Goal: Task Accomplishment & Management: Complete application form

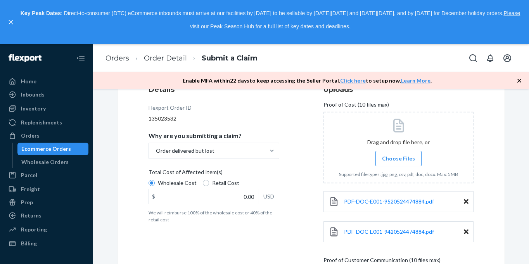
scroll to position [110, 0]
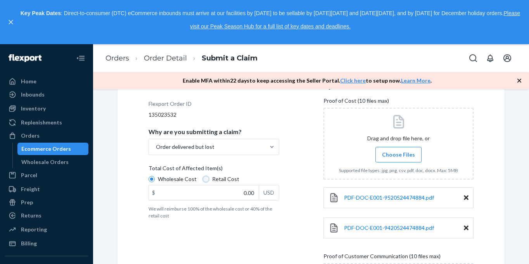
click at [203, 180] on input "Retail Cost" at bounding box center [206, 179] width 6 height 6
radio input "true"
click at [153, 178] on label "Wholesale Cost" at bounding box center [173, 179] width 48 height 8
click at [153, 178] on input "Wholesale Cost" at bounding box center [152, 179] width 6 height 6
radio input "true"
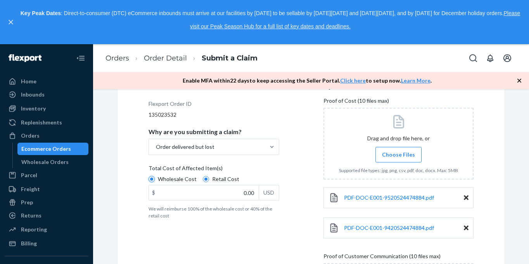
radio input "false"
click at [242, 191] on input "0.00" at bounding box center [204, 192] width 110 height 15
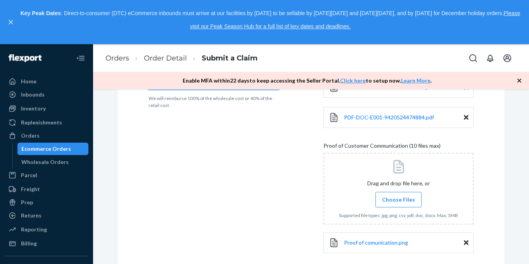
scroll to position [262, 0]
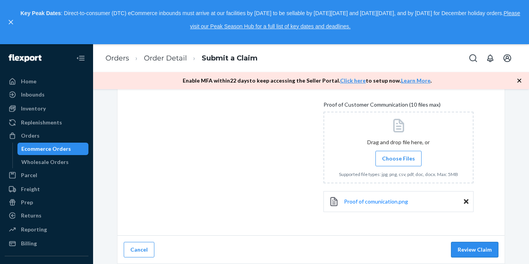
type input "1.00"
click at [472, 250] on button "Review Claim" at bounding box center [474, 250] width 47 height 16
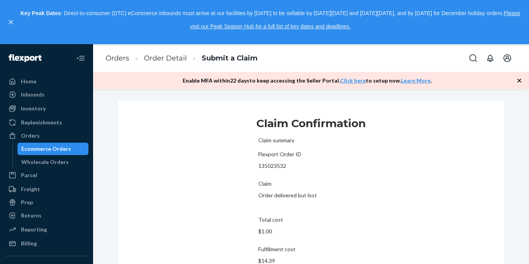
scroll to position [119, 0]
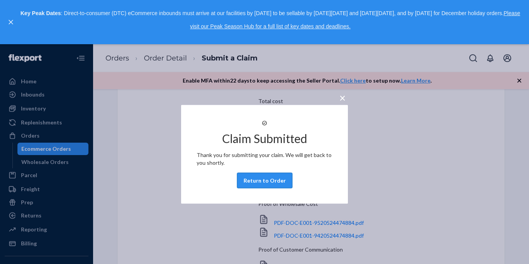
click at [283, 188] on button "Return to Order" at bounding box center [264, 181] width 55 height 16
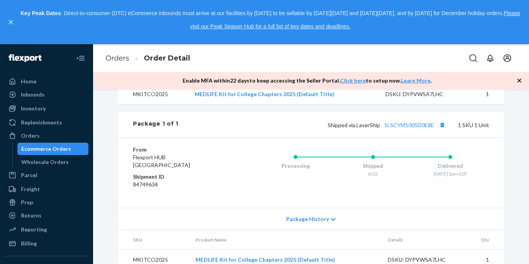
scroll to position [296, 0]
